Goal: Information Seeking & Learning: Check status

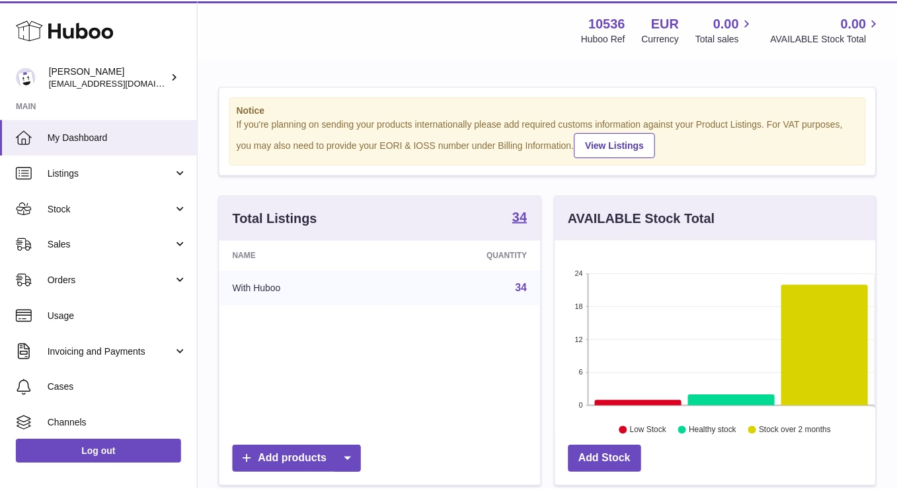
scroll to position [206, 320]
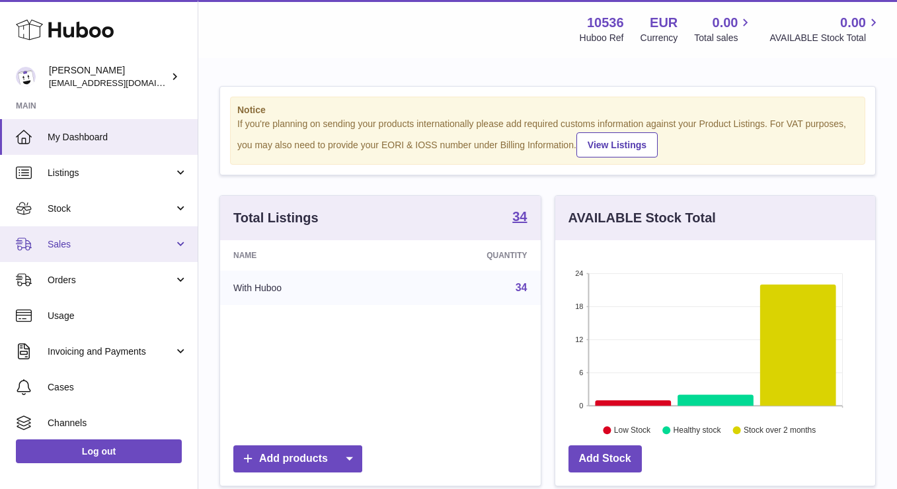
click at [115, 257] on link "Sales" at bounding box center [99, 244] width 198 height 36
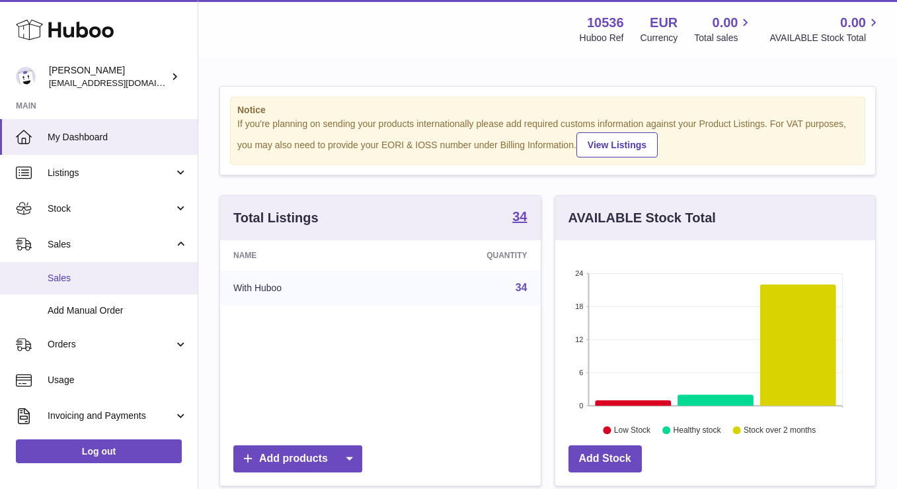
click at [112, 286] on link "Sales" at bounding box center [99, 278] width 198 height 32
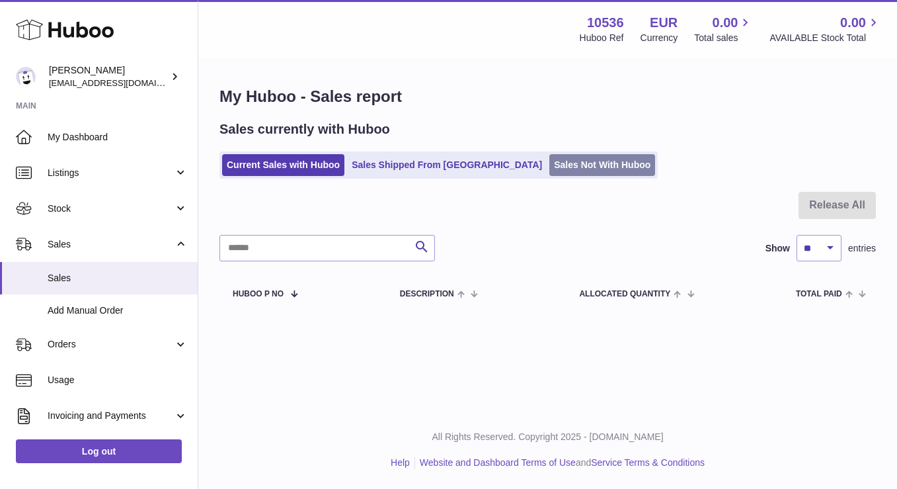
click at [552, 159] on link "Sales Not With Huboo" at bounding box center [603, 165] width 106 height 22
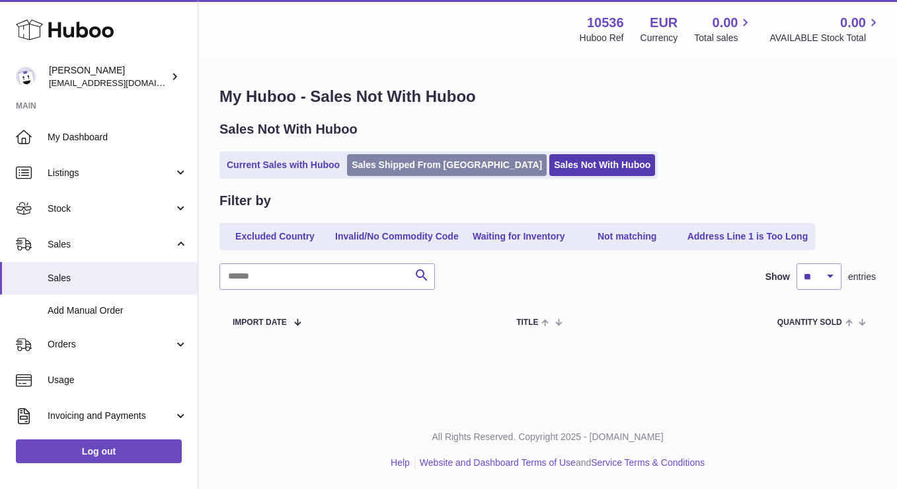
click at [410, 157] on link "Sales Shipped From [GEOGRAPHIC_DATA]" at bounding box center [447, 165] width 200 height 22
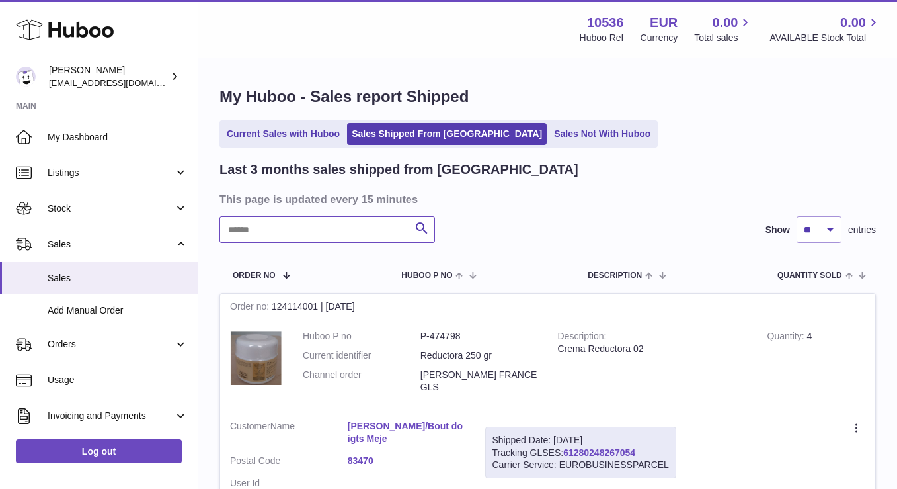
click at [378, 230] on input "text" at bounding box center [328, 229] width 216 height 26
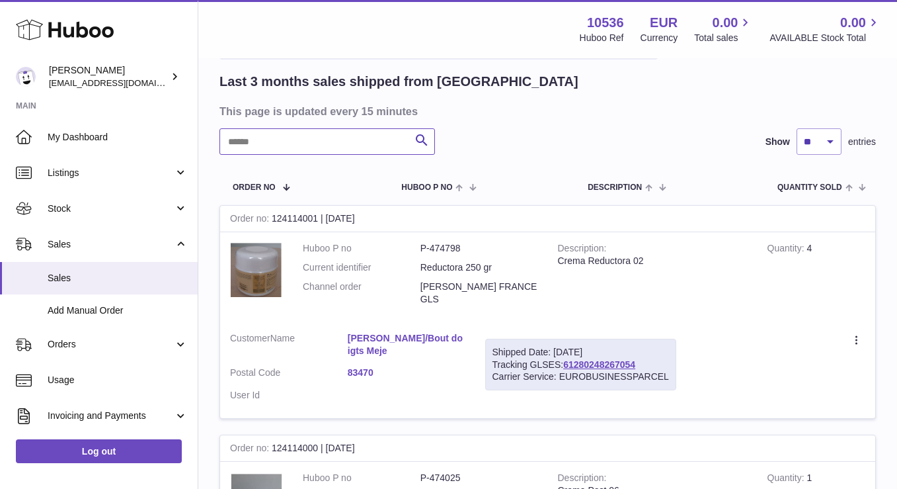
scroll to position [216, 0]
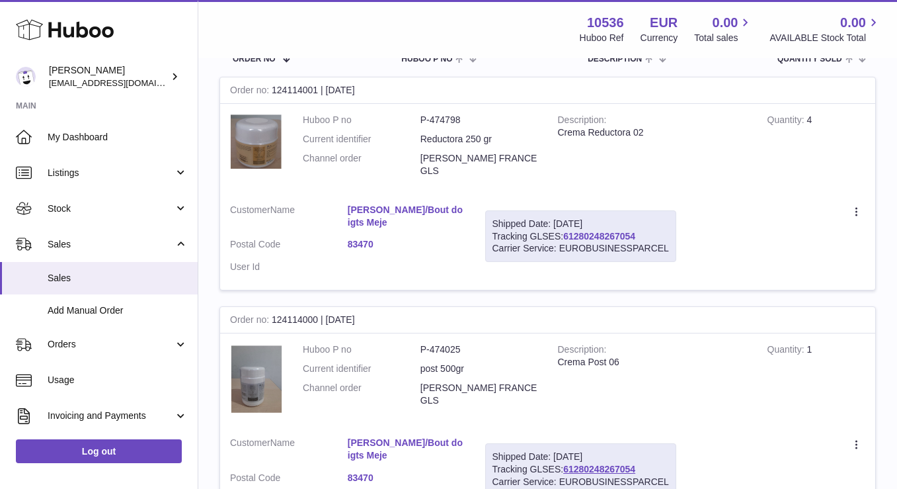
click at [585, 231] on link "61280248267054" at bounding box center [599, 236] width 72 height 11
